Goal: Check status: Check status

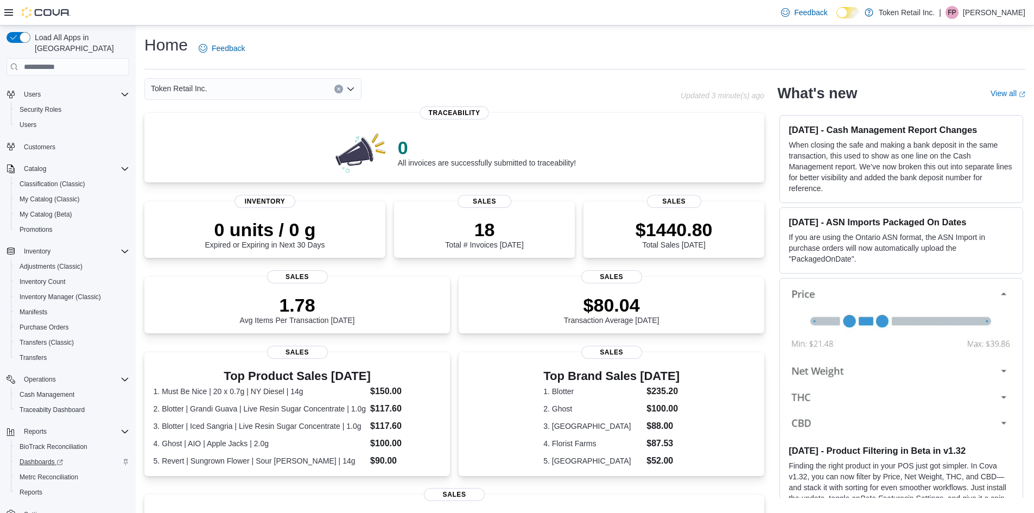
scroll to position [34, 0]
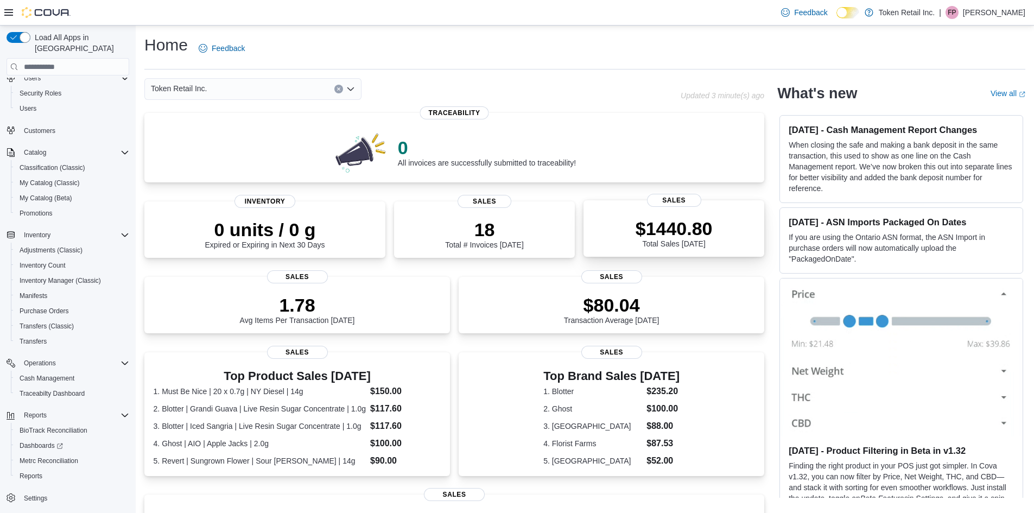
click at [649, 225] on p "$1440.80" at bounding box center [673, 229] width 77 height 22
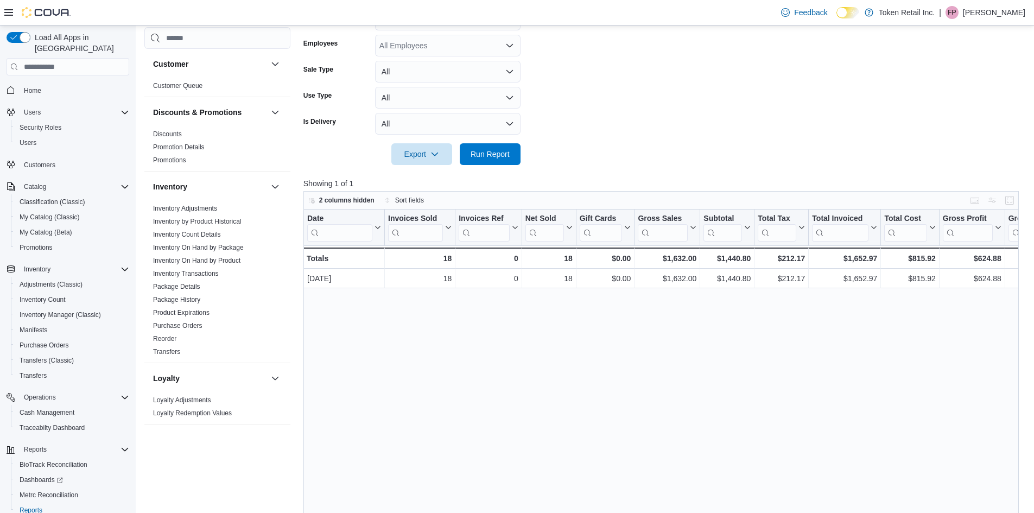
scroll to position [217, 0]
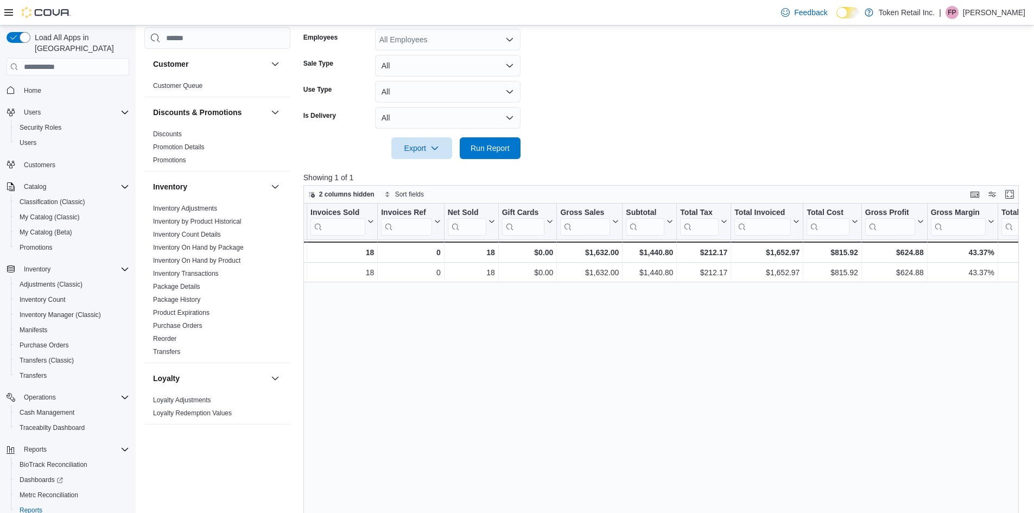
drag, startPoint x: 588, startPoint y: 286, endPoint x: 612, endPoint y: 288, distance: 23.9
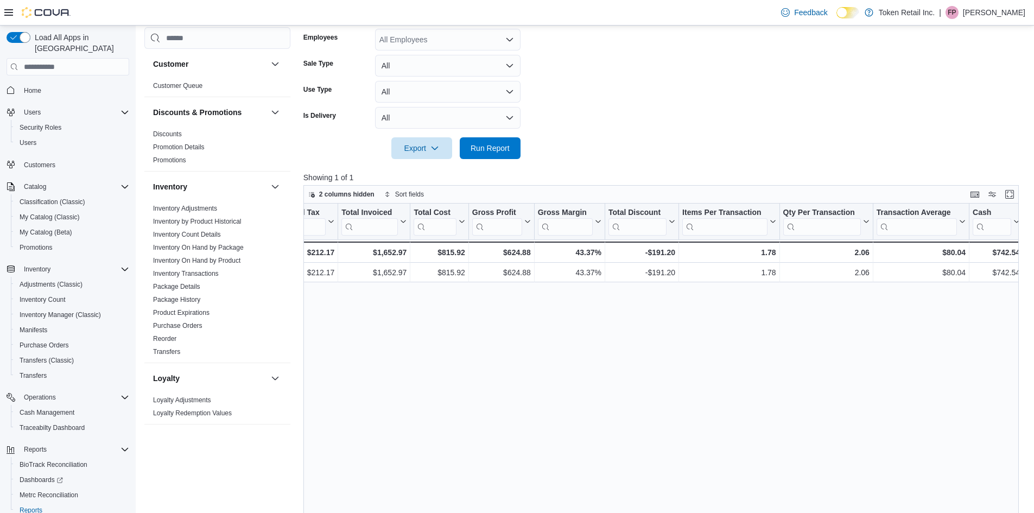
scroll to position [0, 695]
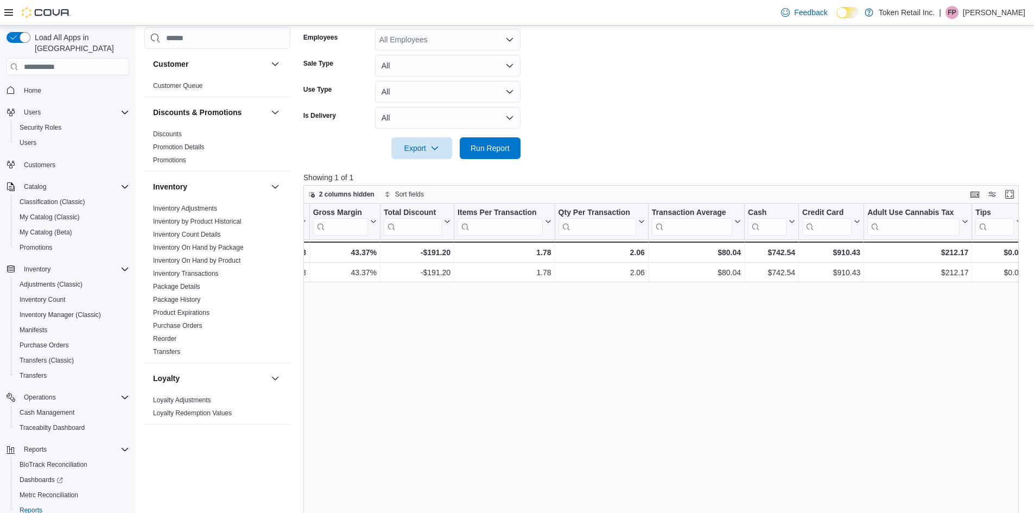
drag, startPoint x: 595, startPoint y: 302, endPoint x: 725, endPoint y: 308, distance: 130.9
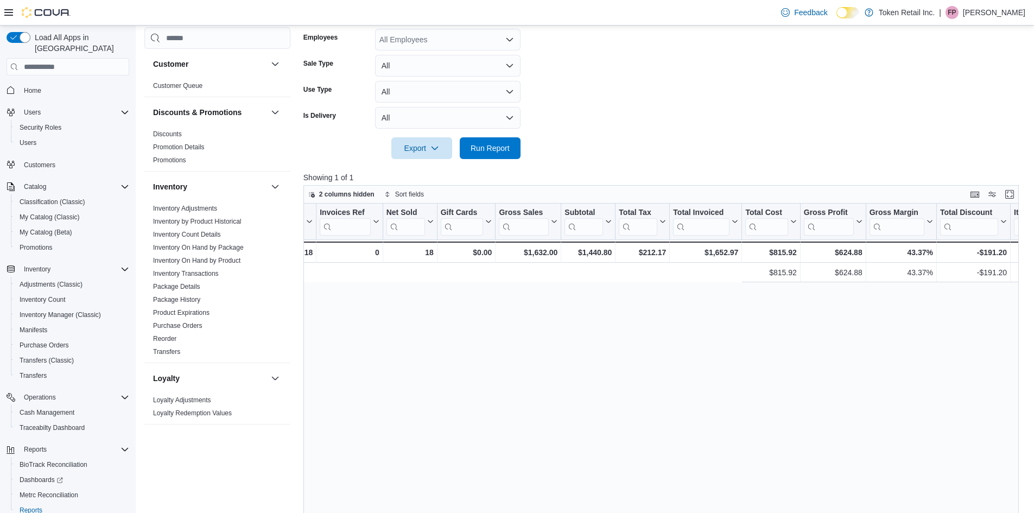
drag, startPoint x: 913, startPoint y: 321, endPoint x: 789, endPoint y: 330, distance: 124.0
